Goal: Task Accomplishment & Management: Use online tool/utility

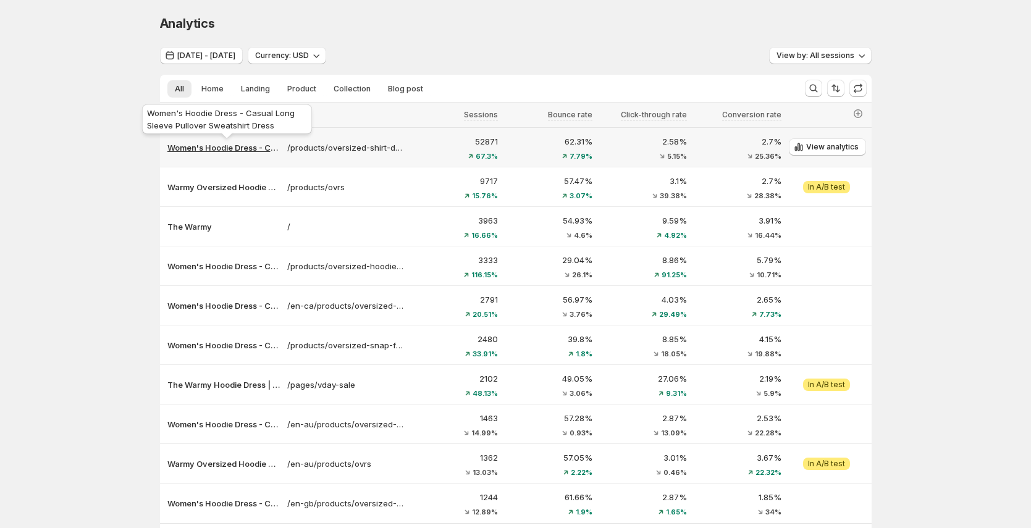
click at [228, 149] on p "Women's Hoodie Dress - Casual Long Sleeve Pullover Sweatshirt Dress" at bounding box center [223, 147] width 112 height 12
